Goal: Information Seeking & Learning: Understand process/instructions

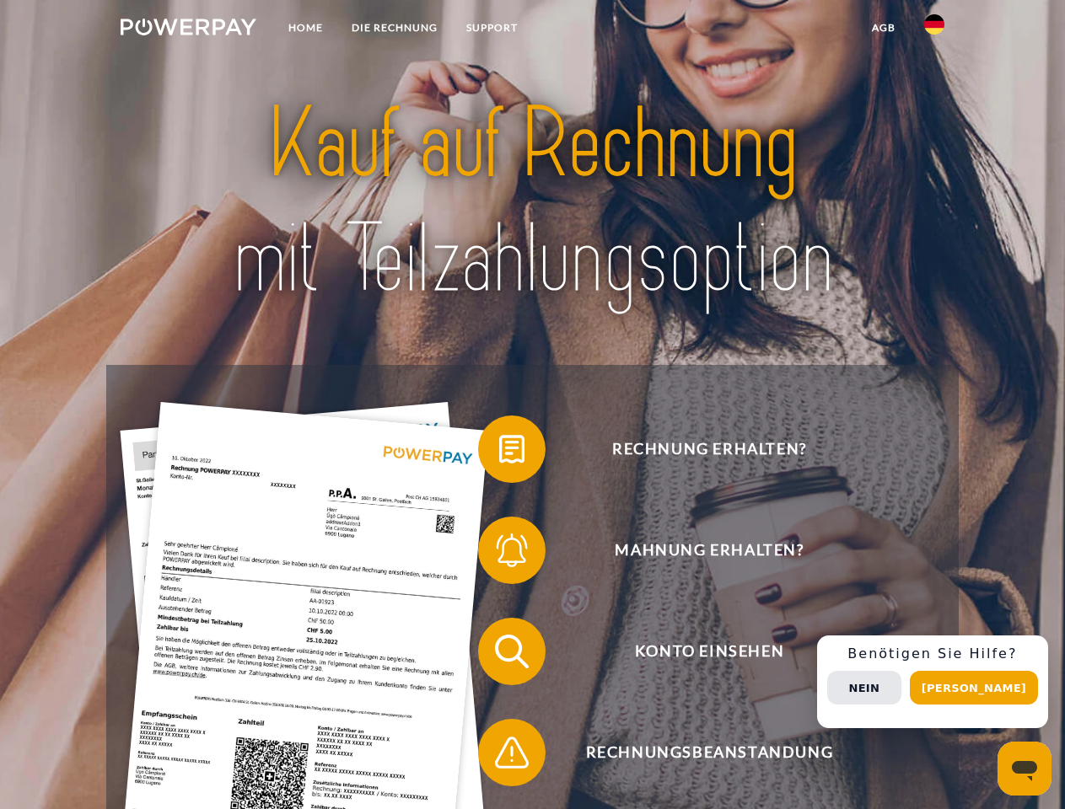
click at [188, 30] on img at bounding box center [189, 27] width 136 height 17
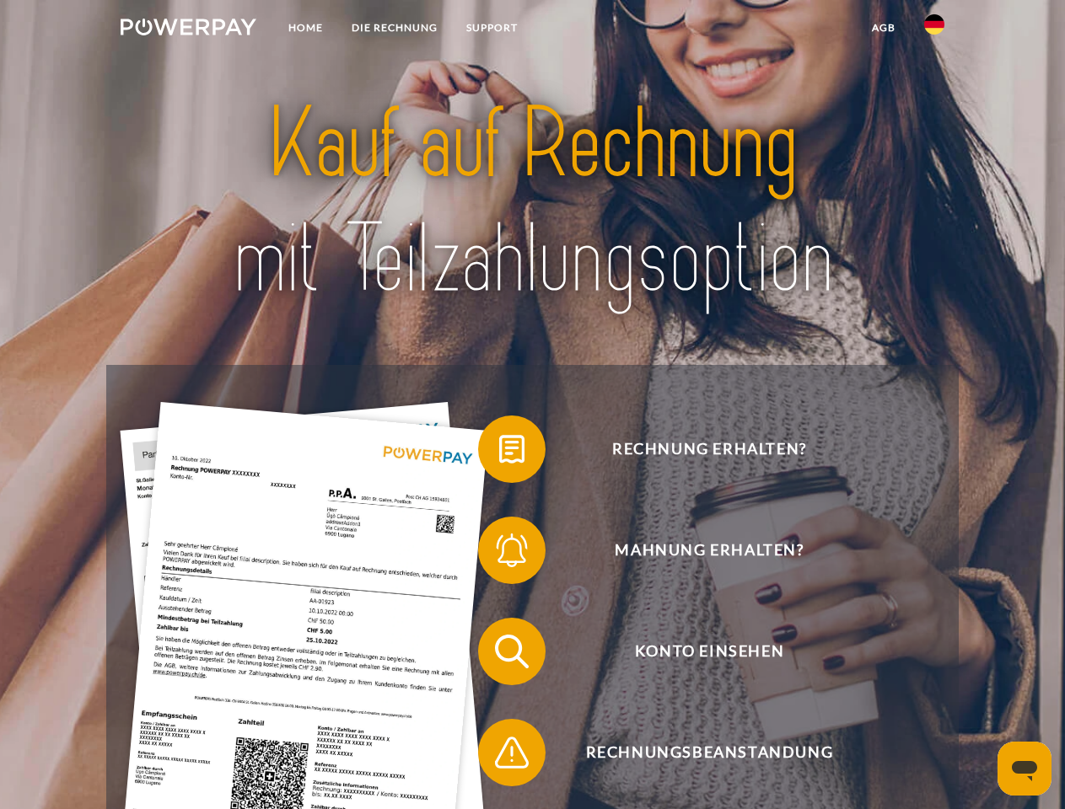
click at [934, 30] on img at bounding box center [934, 24] width 20 height 20
click at [883, 28] on link "agb" at bounding box center [883, 28] width 52 height 30
click at [499, 453] on span at bounding box center [486, 449] width 84 height 84
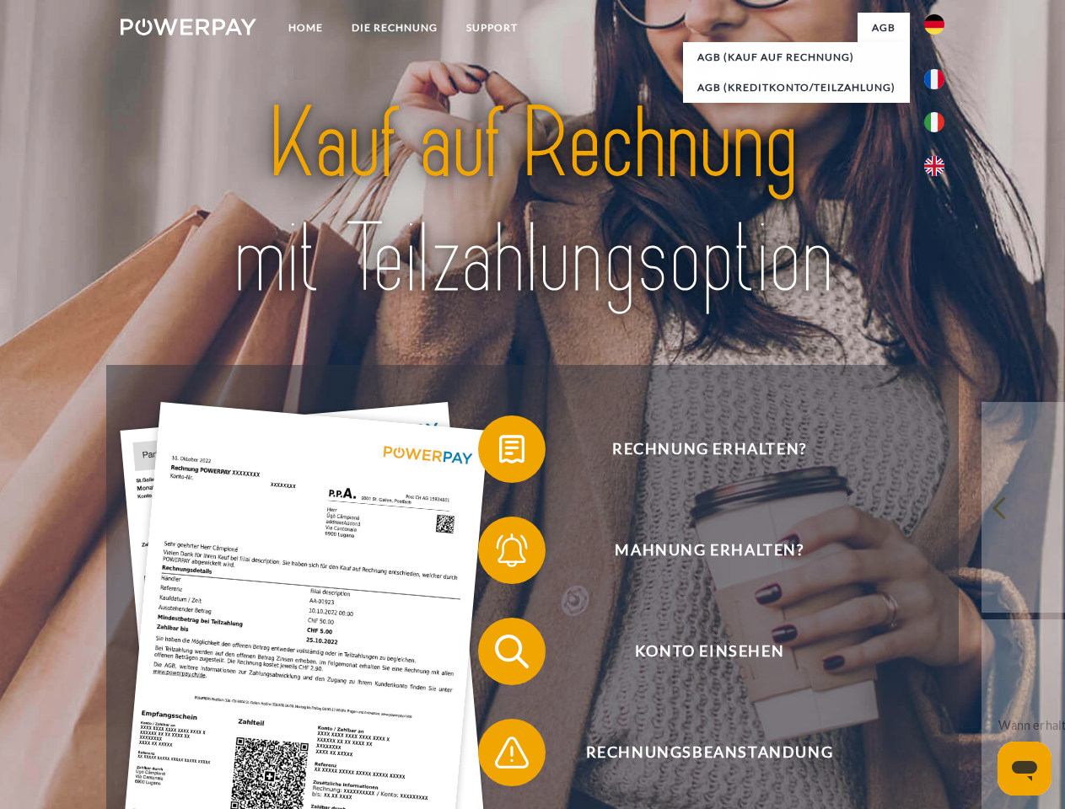
click at [499, 554] on span at bounding box center [486, 550] width 84 height 84
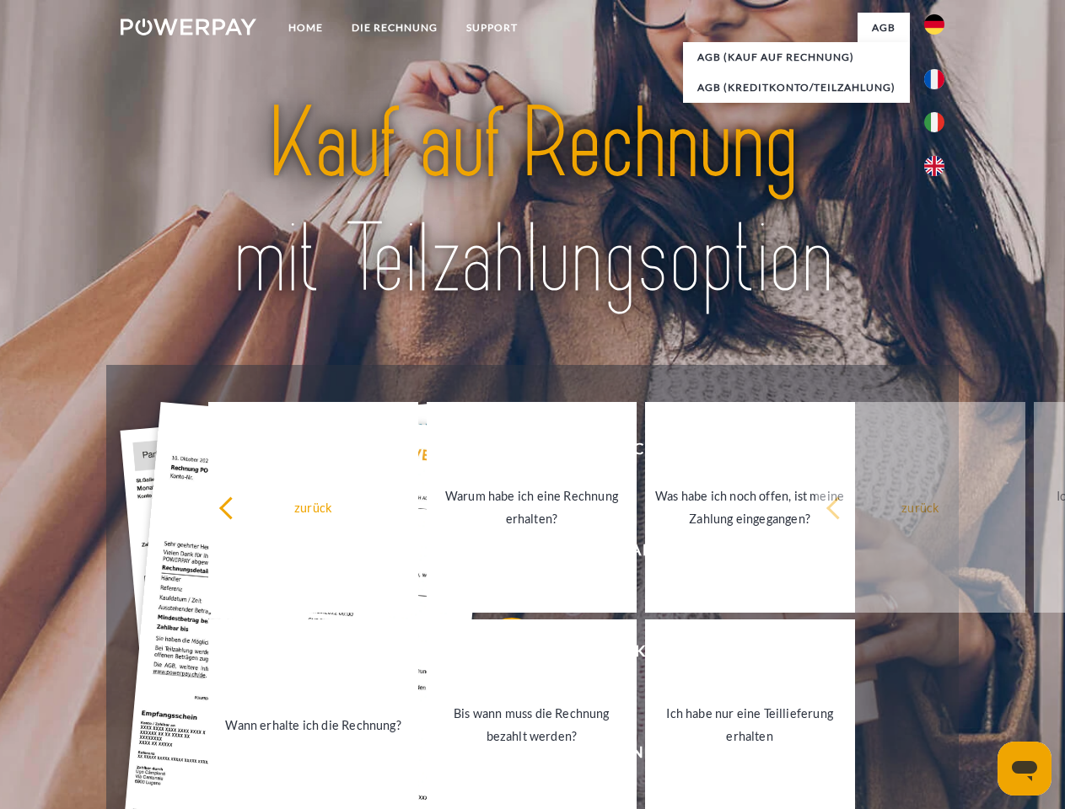
click at [499, 655] on link "Bis wann muss die Rechnung bezahlt werden?" at bounding box center [532, 725] width 210 height 211
click at [499, 756] on span at bounding box center [486, 753] width 84 height 84
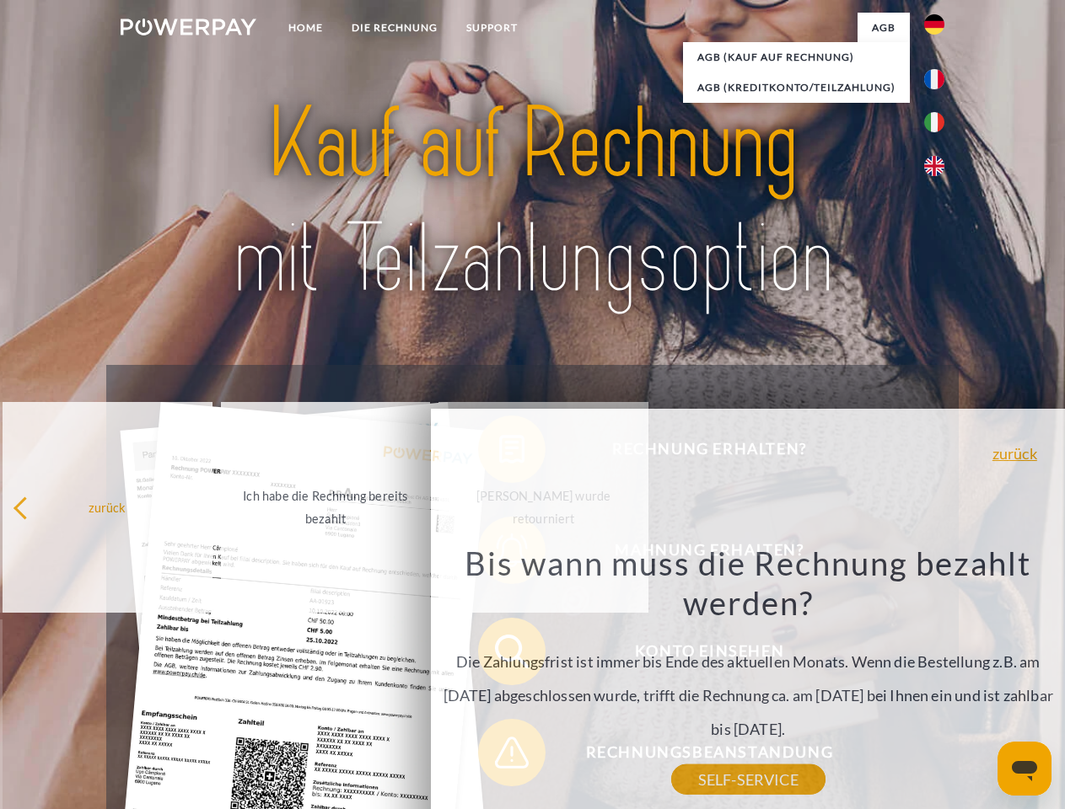
click at [938, 682] on div "Rechnung erhalten? Mahnung erhalten? Konto einsehen" at bounding box center [532, 702] width 852 height 674
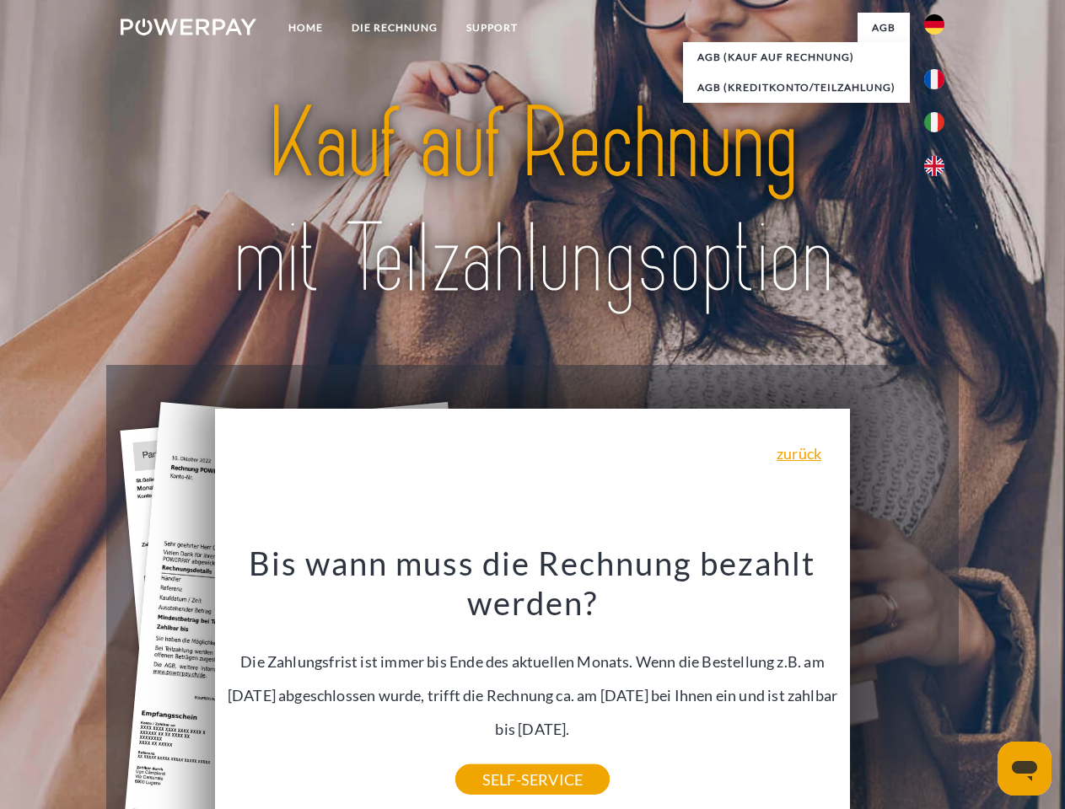
click at [897, 685] on span "Konto einsehen" at bounding box center [708, 651] width 413 height 67
click at [980, 688] on header "Home DIE RECHNUNG SUPPORT" at bounding box center [532, 582] width 1065 height 1164
